Goal: Task Accomplishment & Management: Manage account settings

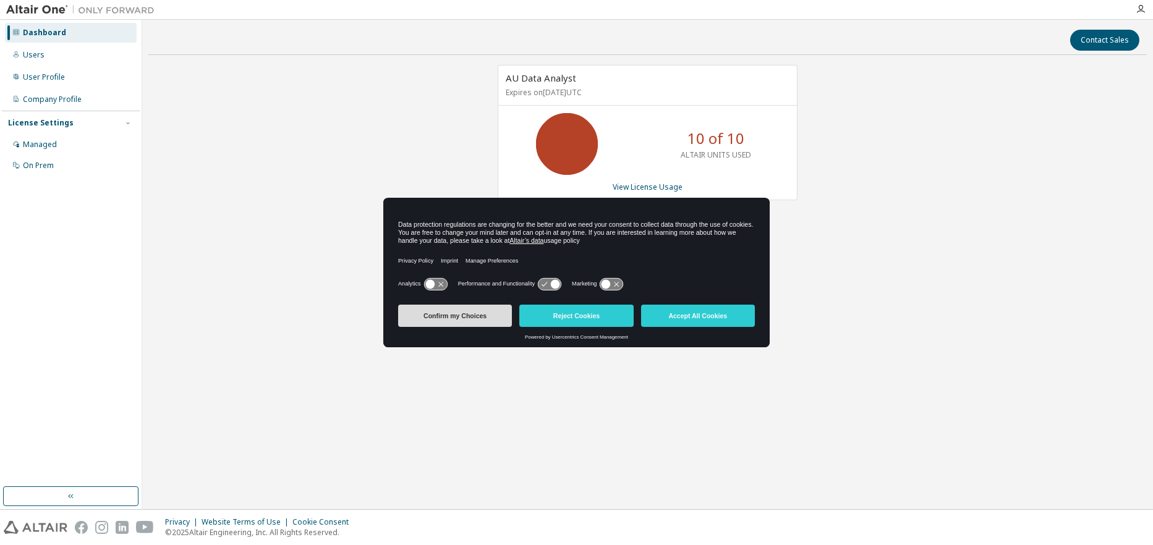
click at [453, 320] on button "Confirm my Choices" at bounding box center [455, 316] width 114 height 22
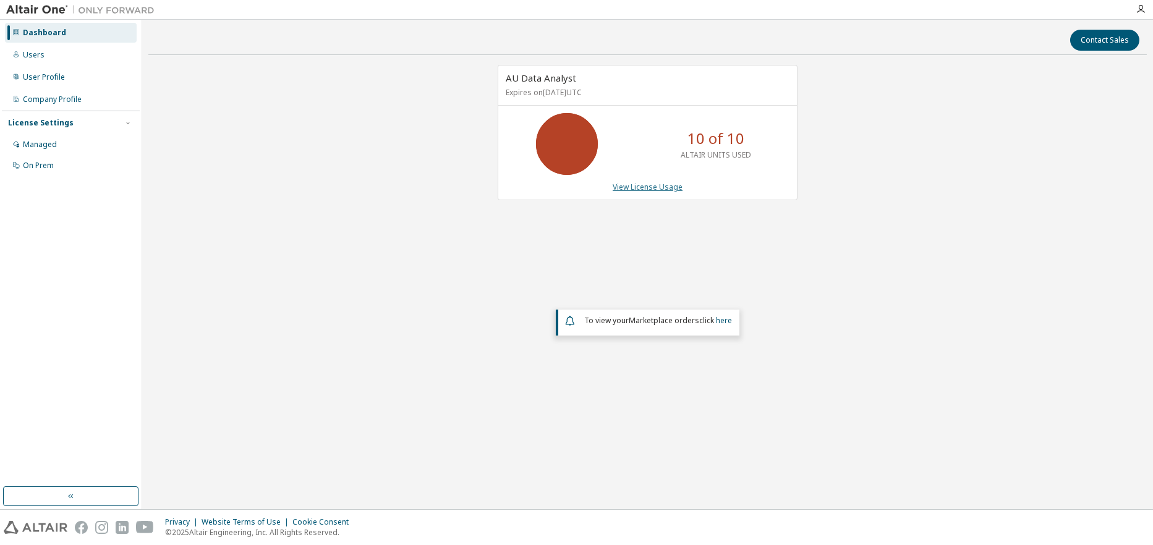
click at [660, 188] on link "View License Usage" at bounding box center [648, 187] width 70 height 11
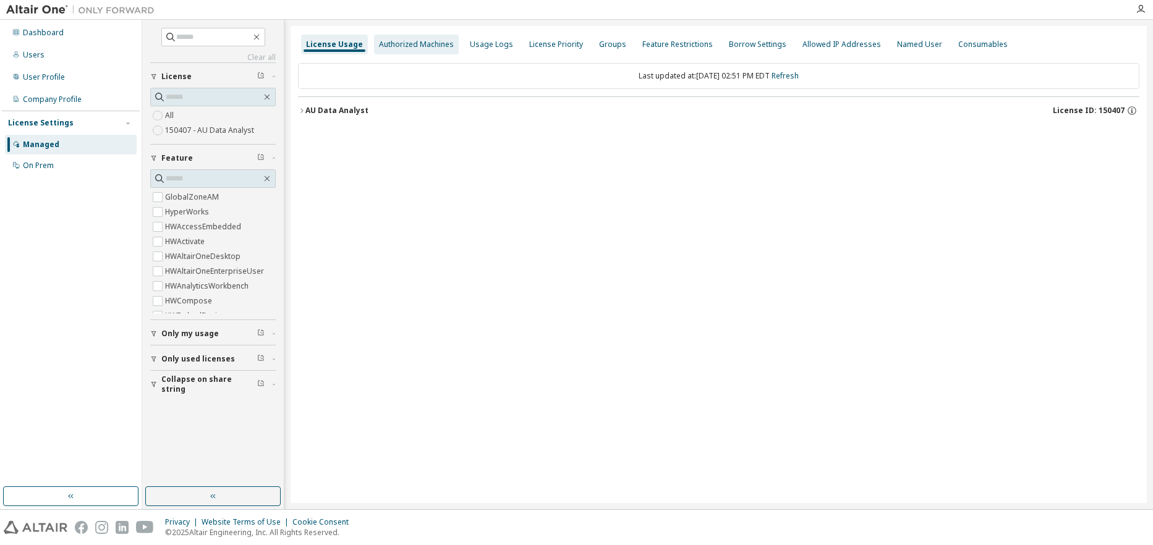
click at [404, 46] on div "Authorized Machines" at bounding box center [416, 45] width 75 height 10
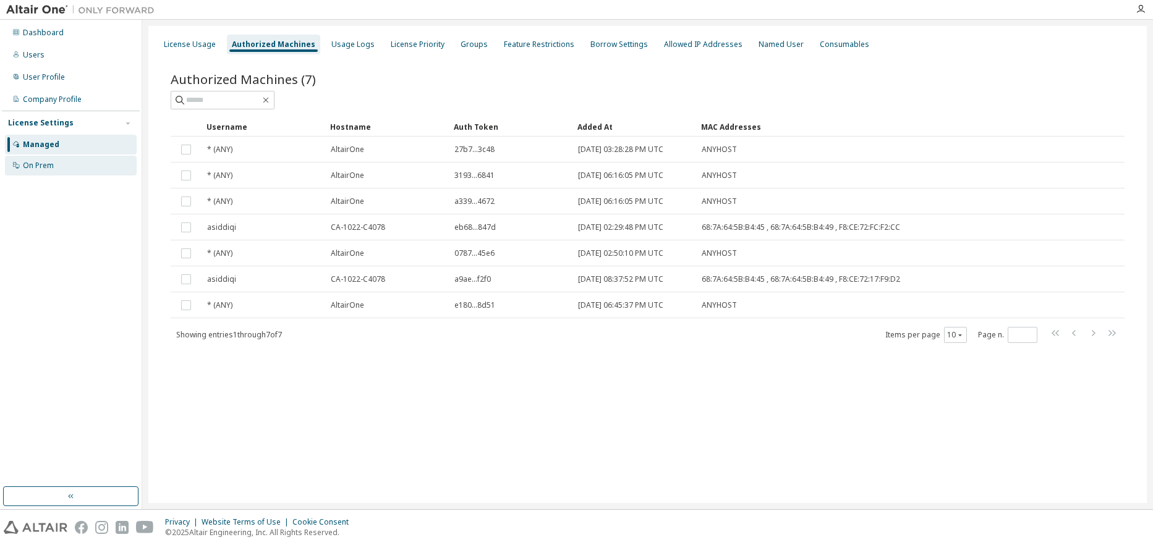
click at [58, 167] on div "On Prem" at bounding box center [71, 166] width 132 height 20
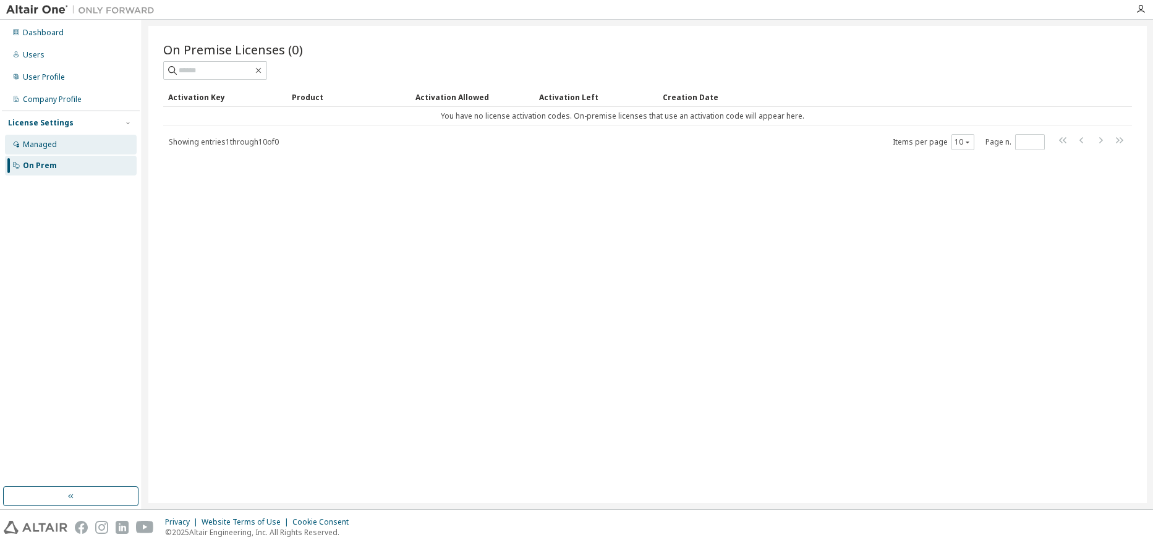
click at [30, 143] on div "Managed" at bounding box center [40, 145] width 34 height 10
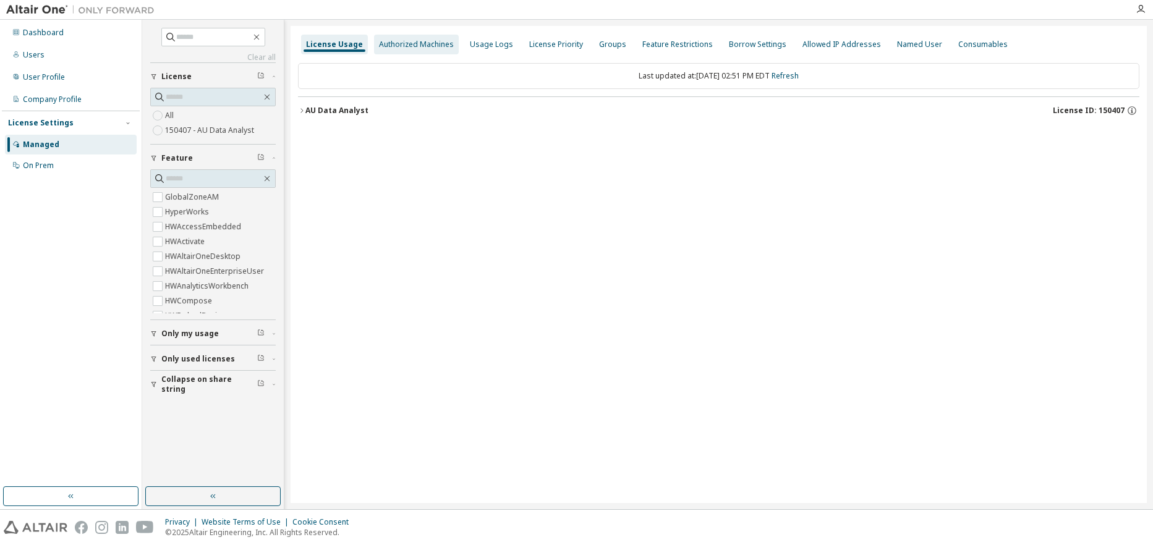
click at [406, 43] on div "Authorized Machines" at bounding box center [416, 45] width 75 height 10
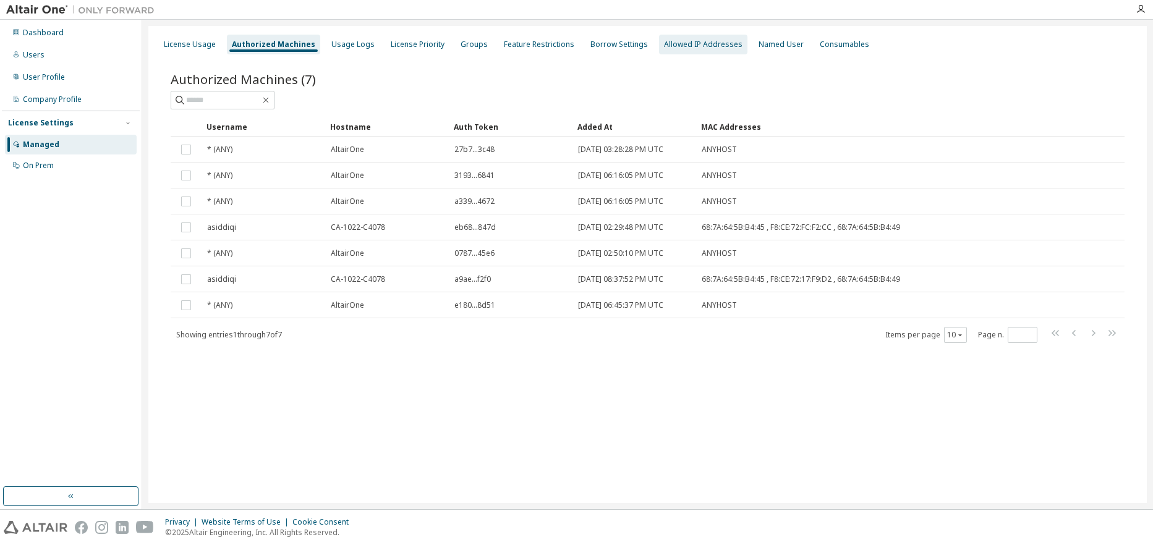
click at [677, 49] on div "Allowed IP Addresses" at bounding box center [703, 45] width 88 height 20
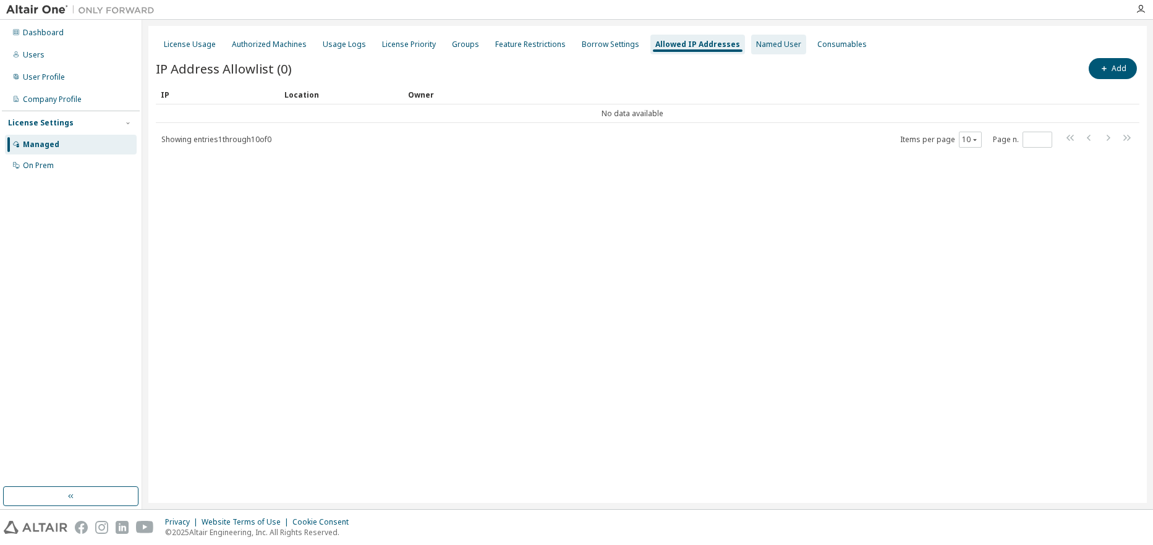
click at [760, 49] on div "Named User" at bounding box center [778, 45] width 45 height 10
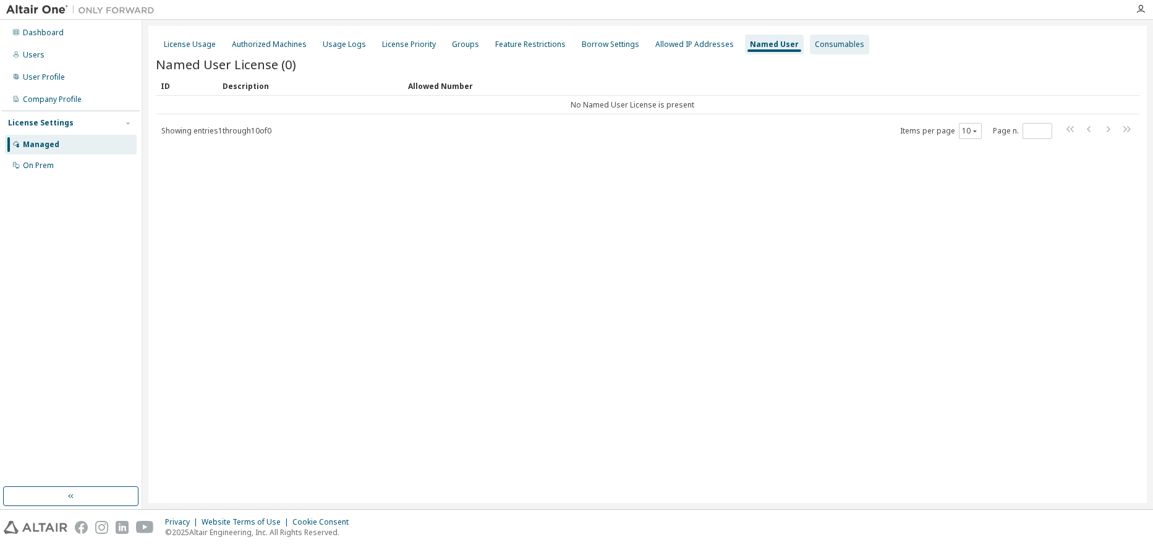
click at [815, 45] on div "Consumables" at bounding box center [839, 45] width 49 height 10
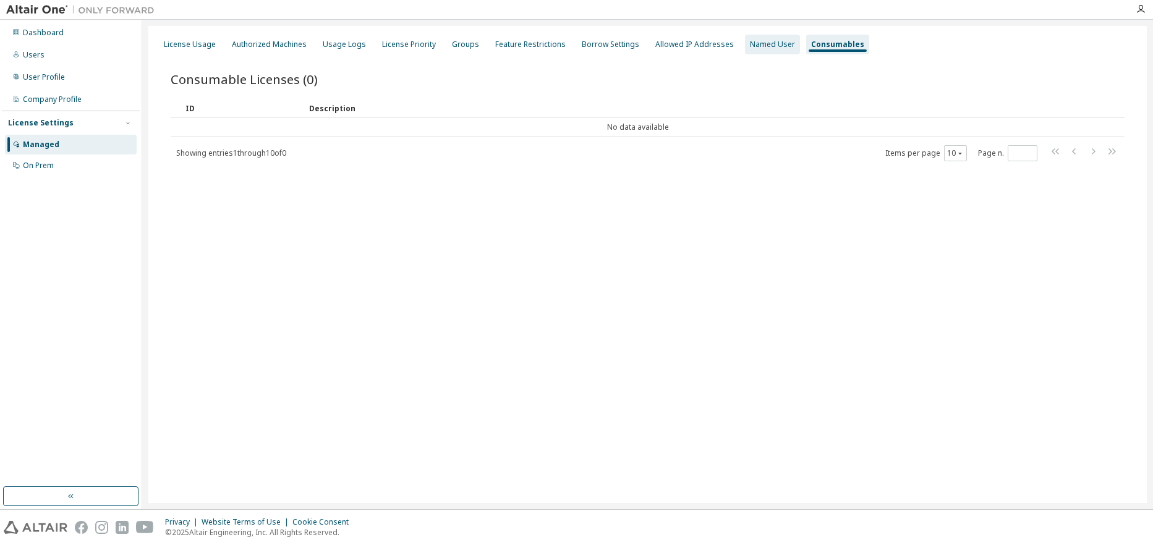
click at [750, 45] on div "Named User" at bounding box center [772, 45] width 45 height 10
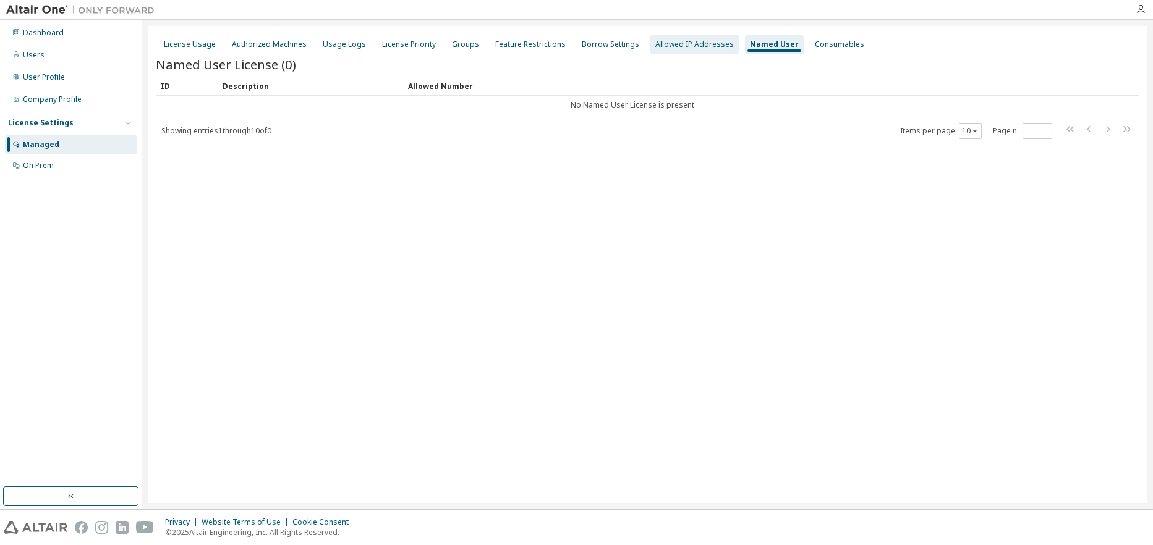
click at [685, 45] on div "Allowed IP Addresses" at bounding box center [695, 45] width 79 height 10
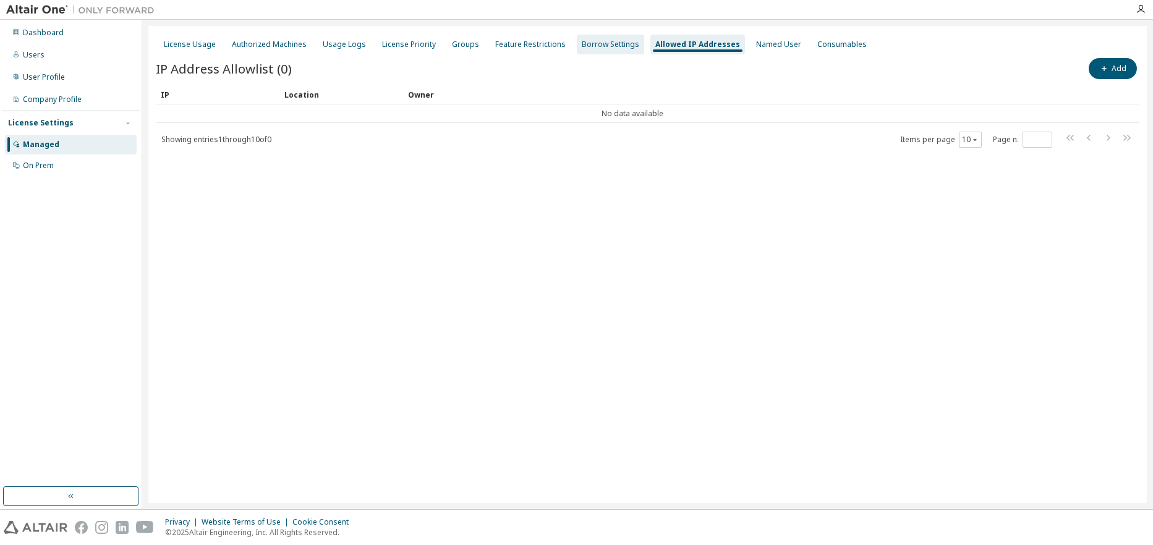
click at [617, 46] on div "Borrow Settings" at bounding box center [611, 45] width 58 height 10
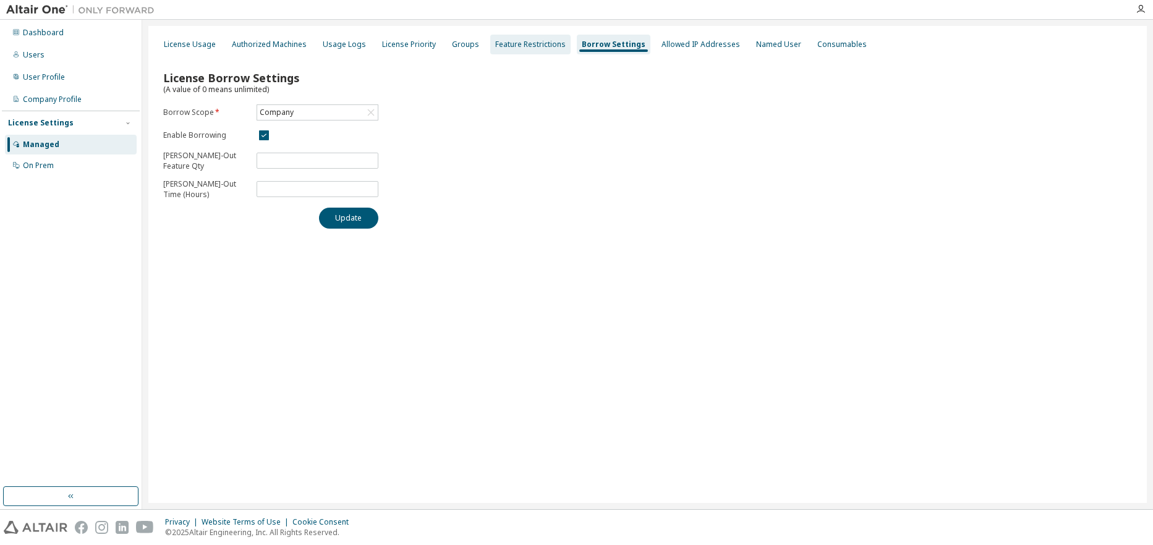
click at [525, 42] on div "Feature Restrictions" at bounding box center [530, 45] width 71 height 10
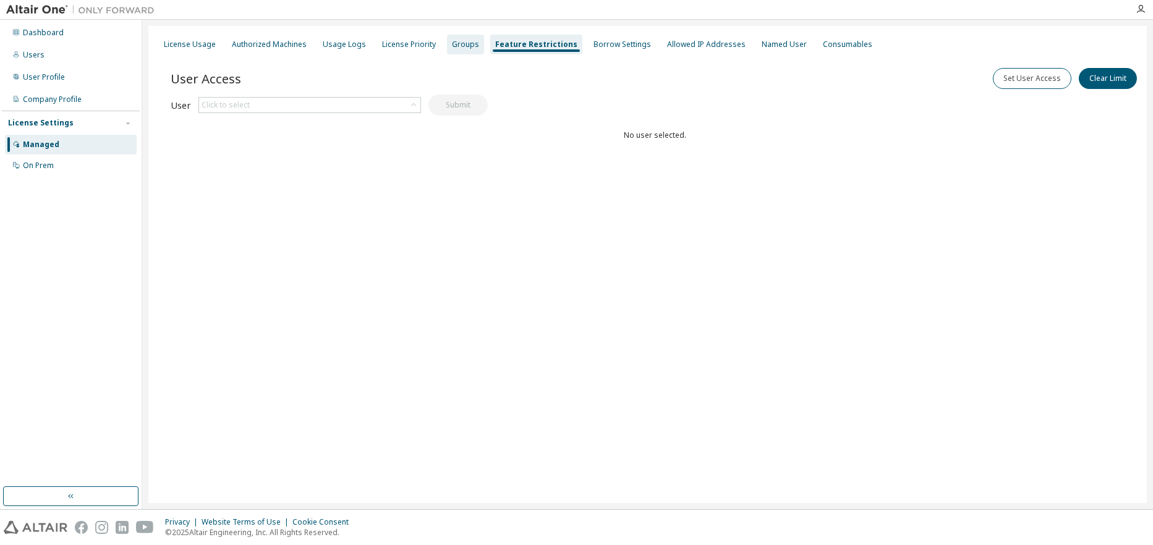
click at [464, 44] on div "Groups" at bounding box center [465, 45] width 27 height 10
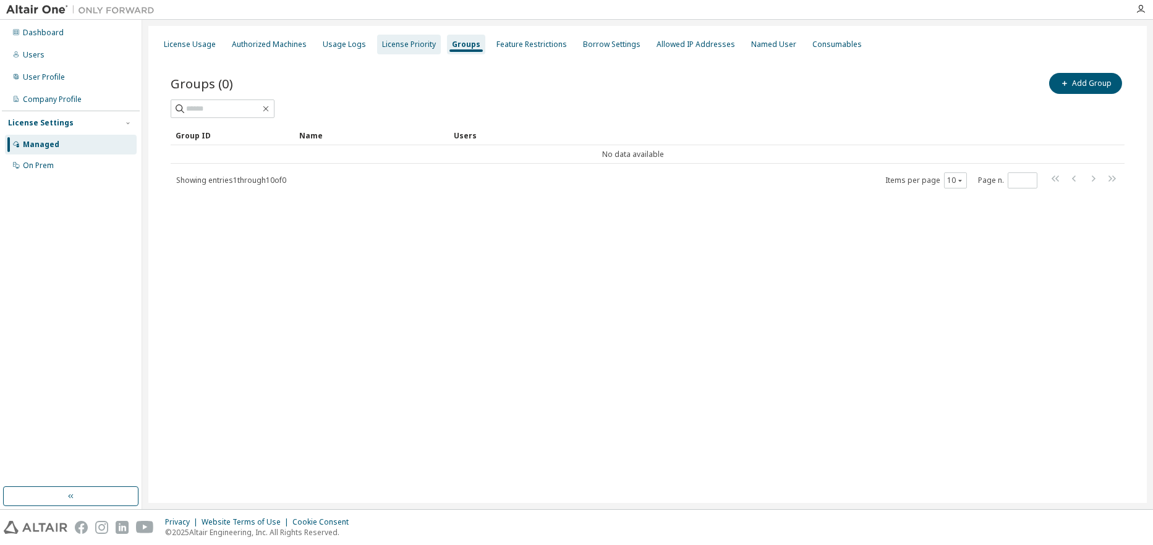
click at [399, 44] on div "License Priority" at bounding box center [409, 45] width 54 height 10
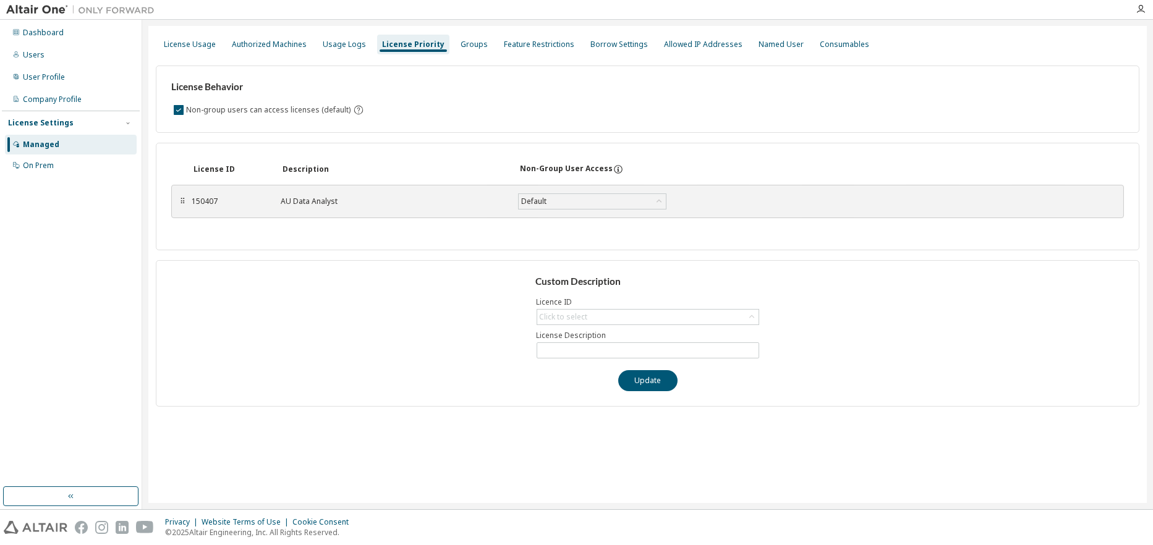
click at [184, 201] on div "⠿" at bounding box center [182, 202] width 7 height 10
click at [348, 49] on div "Usage Logs" at bounding box center [344, 45] width 43 height 10
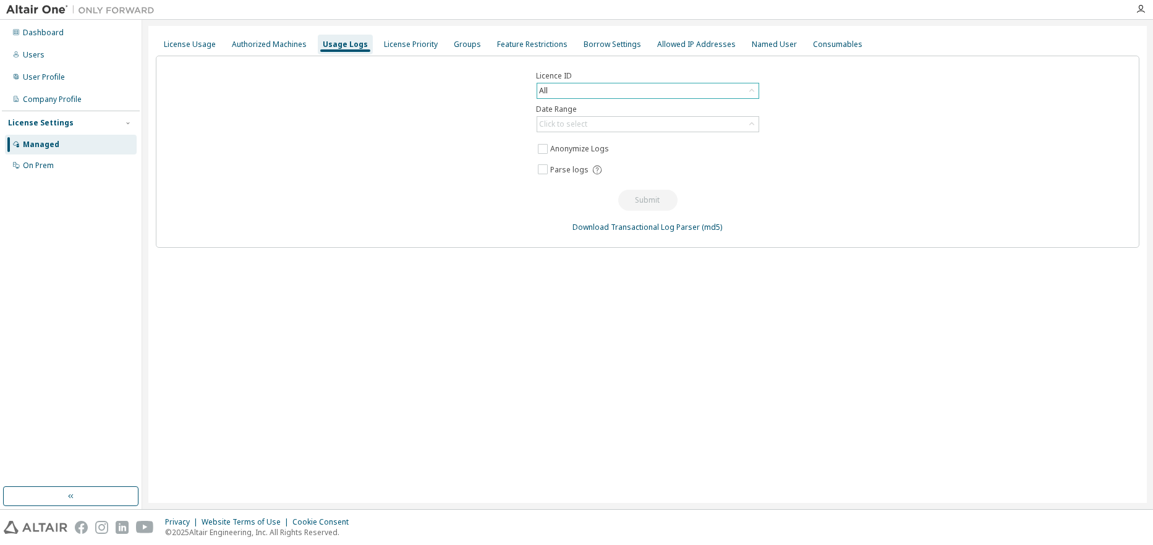
click at [751, 90] on icon at bounding box center [751, 90] width 5 height 3
click at [878, 100] on div "Licence ID All All 150407 - AU Data Analyst 91405 - AU Data Analyst (Voided: [D…" at bounding box center [648, 152] width 984 height 192
click at [257, 44] on div "Authorized Machines" at bounding box center [269, 45] width 75 height 10
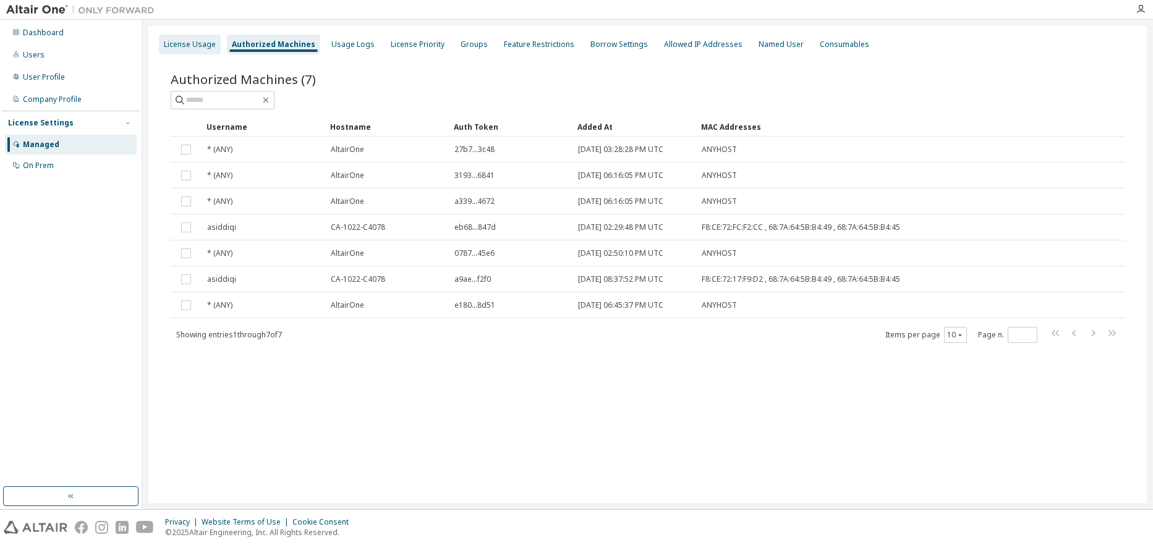
click at [187, 42] on div "License Usage" at bounding box center [190, 45] width 52 height 10
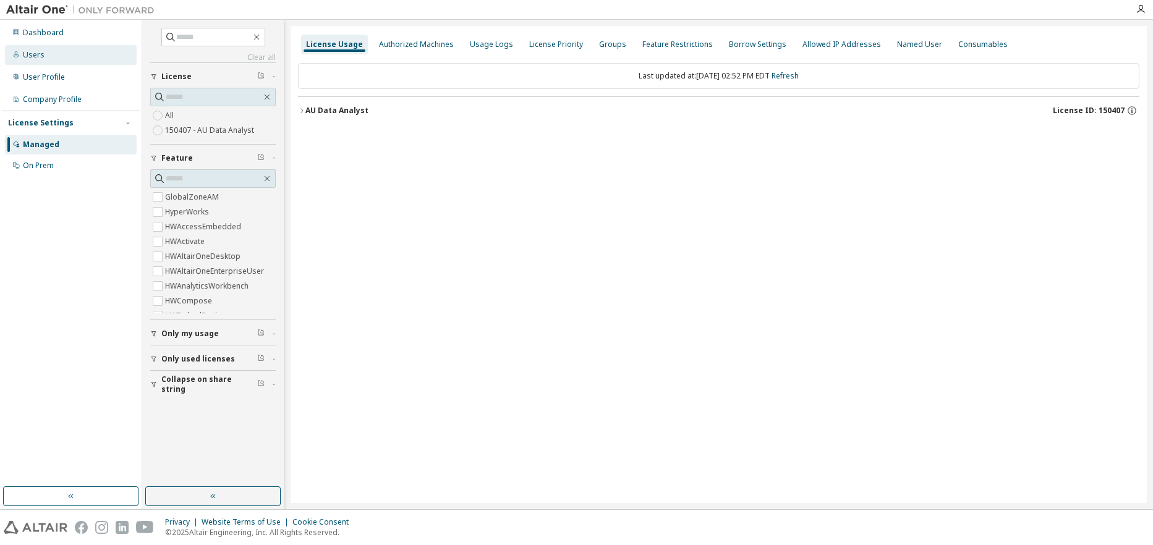
click at [23, 56] on div "Users" at bounding box center [34, 55] width 22 height 10
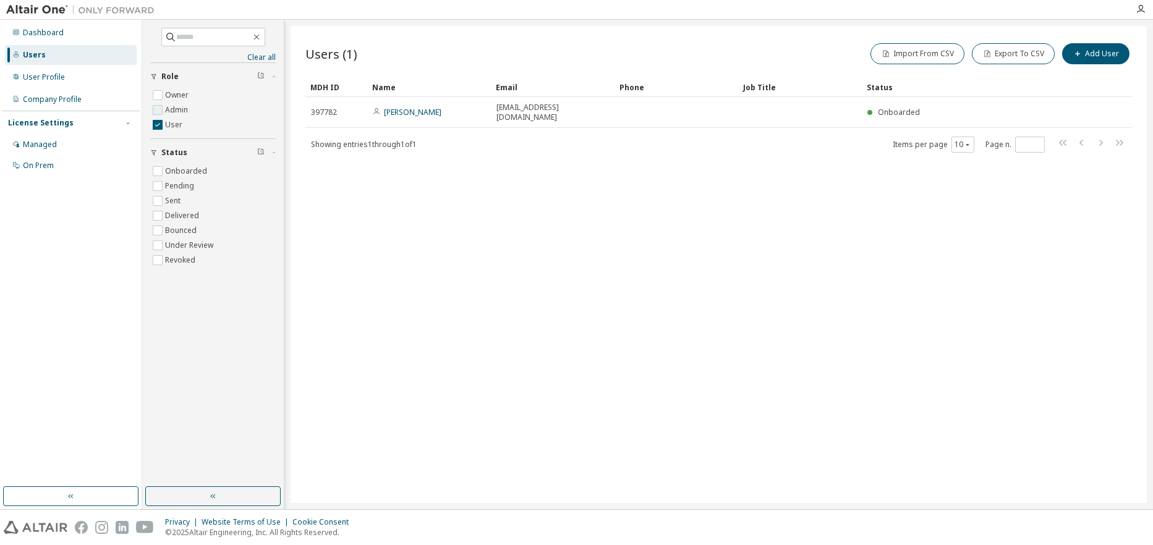
click at [172, 111] on label "Admin" at bounding box center [177, 110] width 25 height 15
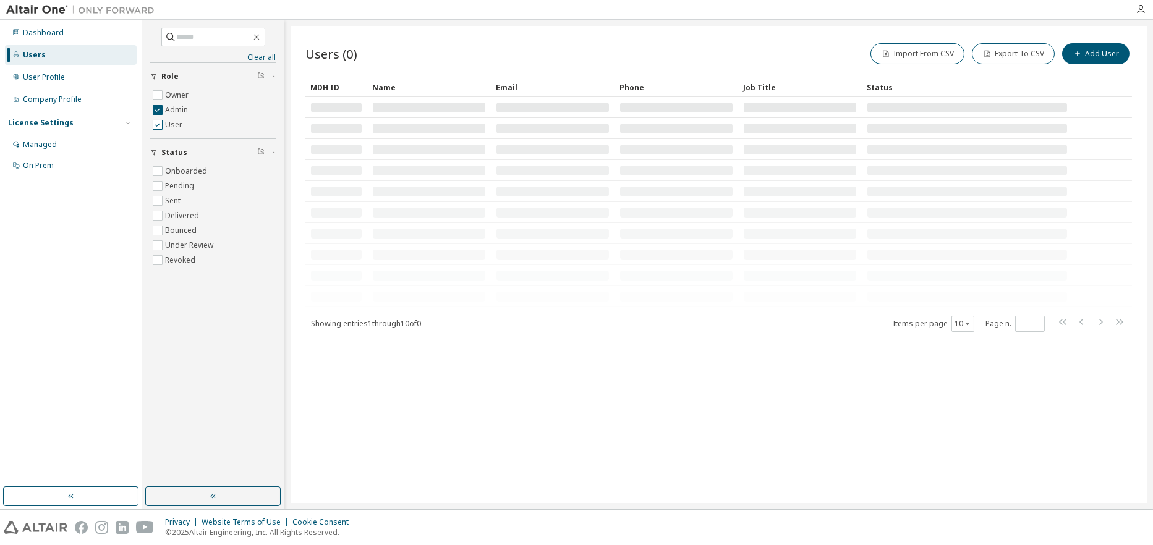
click at [165, 125] on label "User" at bounding box center [175, 125] width 20 height 15
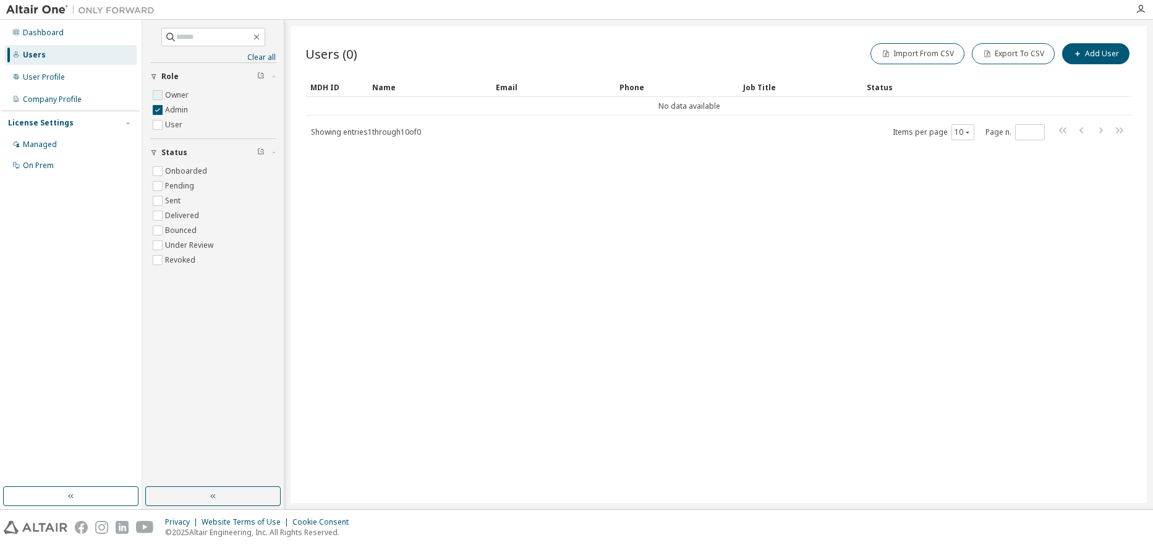
click at [184, 98] on label "Owner" at bounding box center [178, 95] width 26 height 15
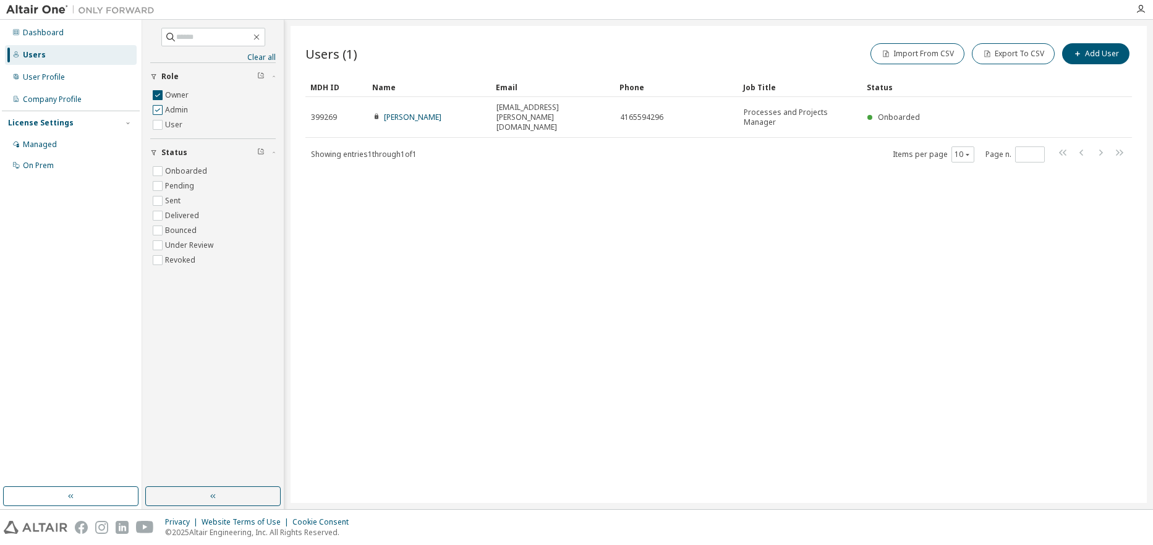
click at [178, 111] on label "Admin" at bounding box center [177, 110] width 25 height 15
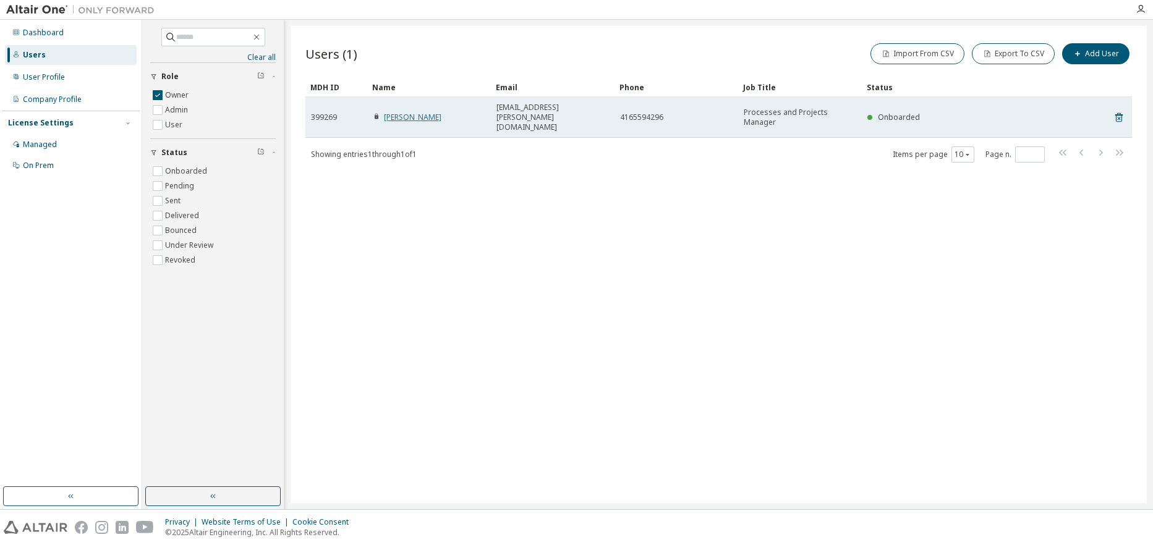
click at [403, 116] on link "[PERSON_NAME]" at bounding box center [413, 117] width 58 height 11
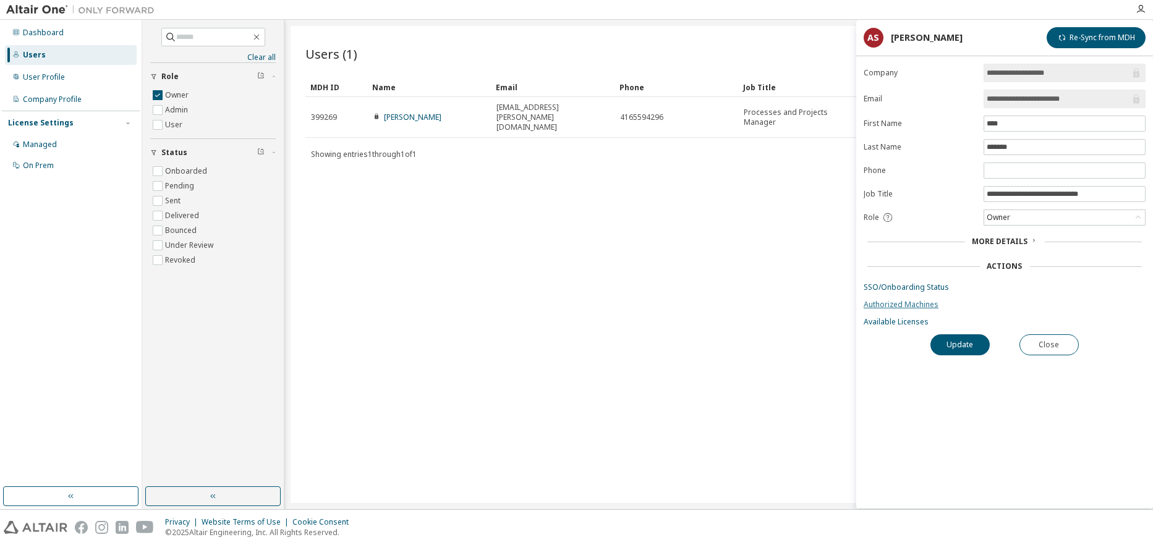
click at [918, 305] on link "Authorized Machines" at bounding box center [1005, 305] width 282 height 10
